Goal: Task Accomplishment & Management: Manage account settings

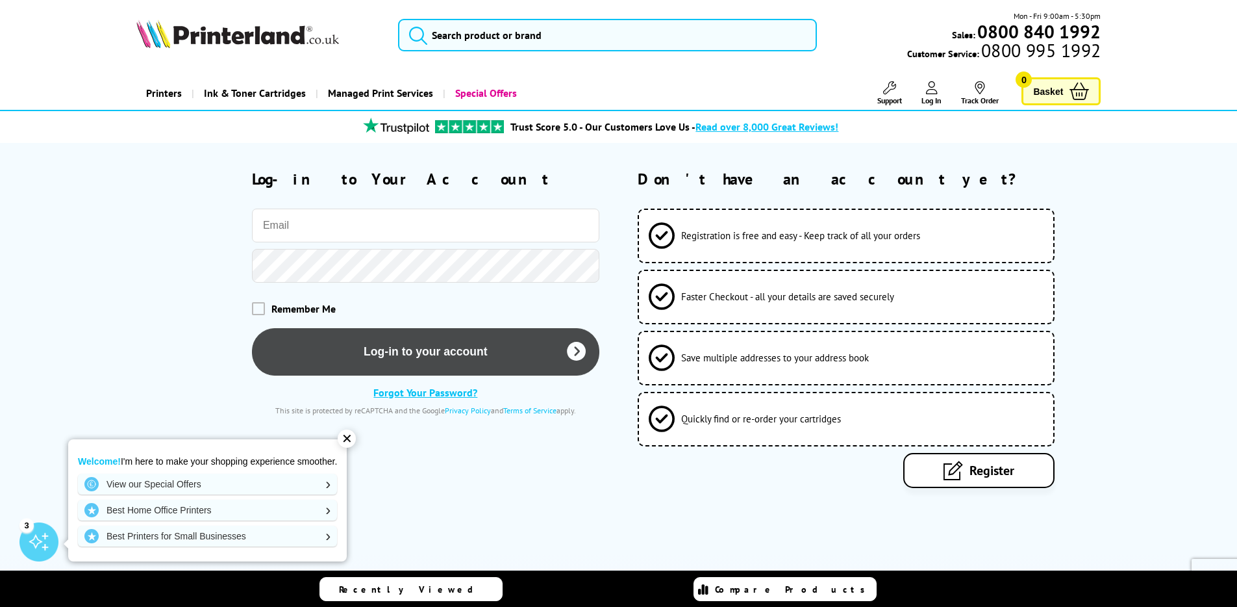
type input "[PERSON_NAME][EMAIL_ADDRESS][DOMAIN_NAME]"
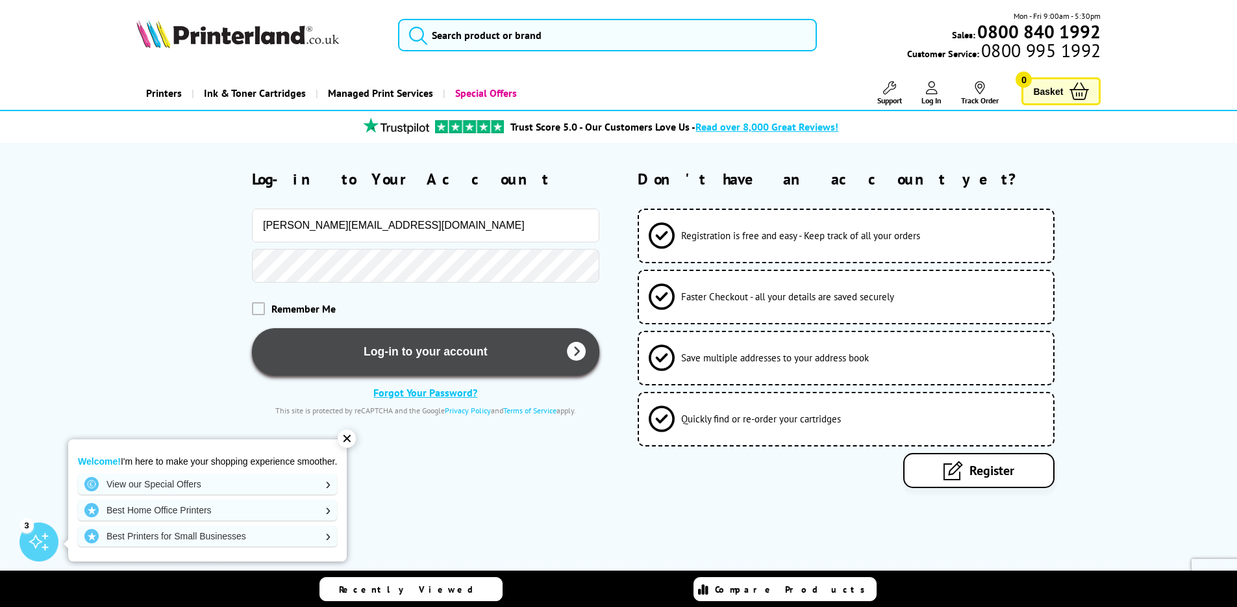
click at [338, 347] on button "Log-in to your account" at bounding box center [425, 351] width 347 height 47
